Goal: Submit feedback/report problem

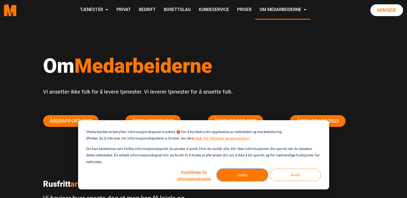
click at [240, 173] on button "Godta" at bounding box center [242, 174] width 51 height 12
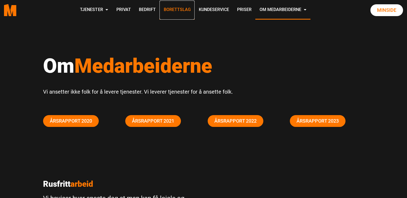
click at [182, 10] on link "Borettslag" at bounding box center [177, 10] width 35 height 19
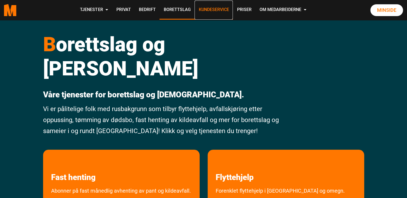
click at [203, 8] on link "Kundeservice" at bounding box center [214, 10] width 38 height 19
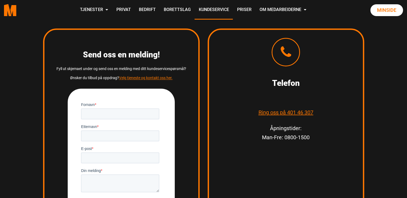
scroll to position [696, 0]
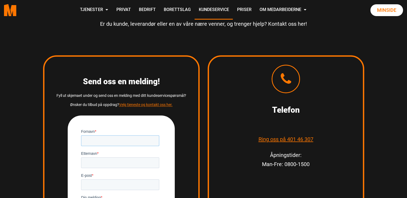
click at [86, 139] on input "Fornavn *" at bounding box center [120, 140] width 78 height 11
type input "Kjell Torgeir"
type input "Stokke"
type input "ktstokke@gmail.com"
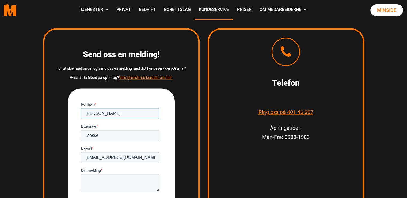
scroll to position [750, 0]
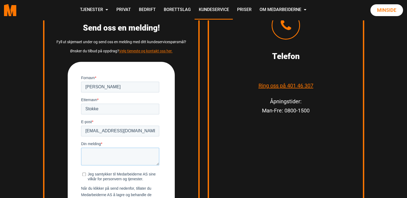
click at [84, 150] on textarea "Din melding *" at bounding box center [120, 156] width 78 height 18
type textarea "Jeg beklager at jeg med dette må si opp min avtale med medarbeiderne.no. Jeeg e…"
click at [83, 173] on input "Jeg samtykker til Medarbeiderne AS sine vilkår for personvern og tjenester." at bounding box center [83, 173] width 3 height 3
checkbox input "true"
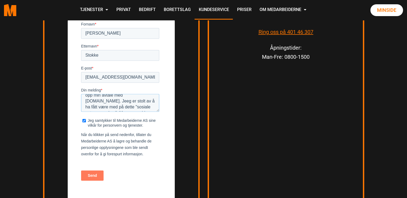
scroll to position [11, 0]
click at [129, 101] on textarea "Jeg beklager at jeg med dette må si opp min avtale med medarbeiderne.no. Jeeg e…" at bounding box center [120, 102] width 78 height 18
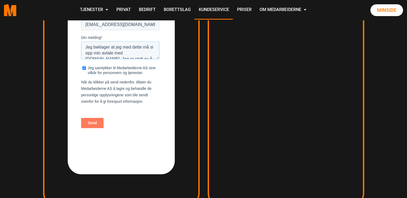
scroll to position [857, 0]
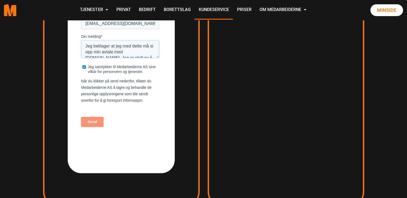
type textarea "Jeg beklager at jeg med dette må si opp min avtale med medarbeiderne.no. Jeg er…"
click at [91, 120] on input "Send" at bounding box center [92, 121] width 22 height 10
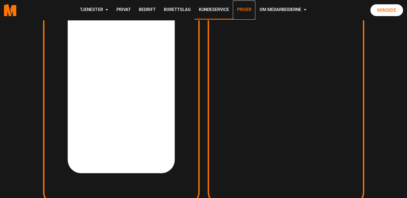
click at [246, 10] on link "Priser" at bounding box center [244, 10] width 22 height 19
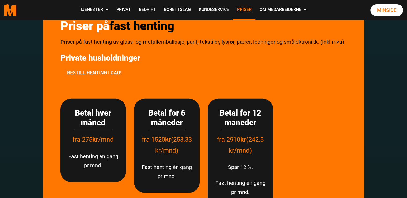
scroll to position [1178, 0]
